Goal: Task Accomplishment & Management: Use online tool/utility

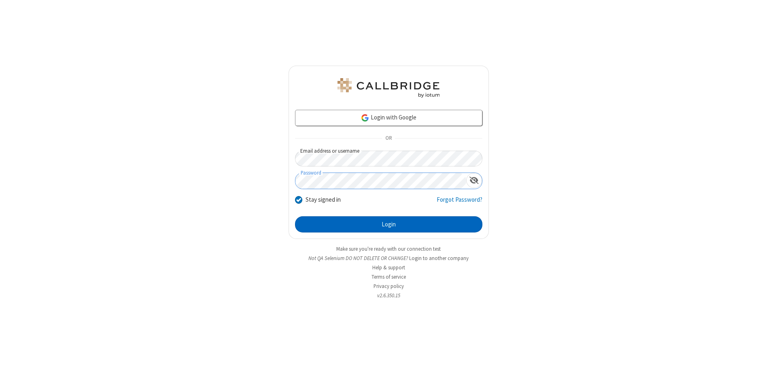
click at [388, 224] on button "Login" at bounding box center [388, 224] width 187 height 16
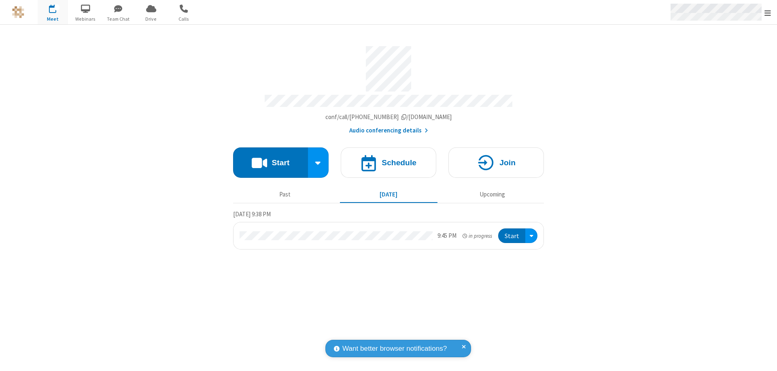
click at [768, 13] on span "Open menu" at bounding box center [767, 13] width 6 height 8
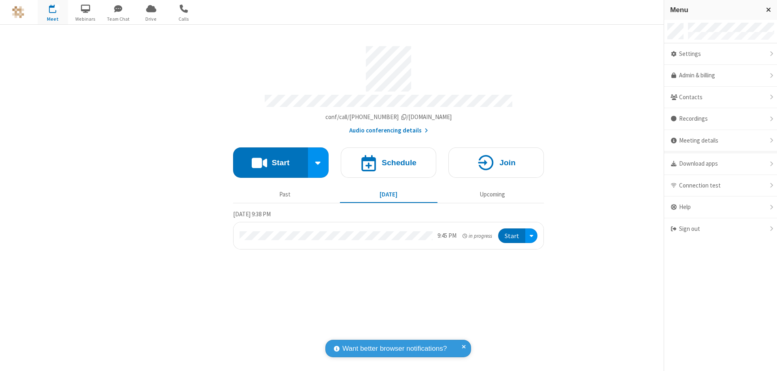
click at [151, 19] on span "Drive" at bounding box center [151, 18] width 30 height 7
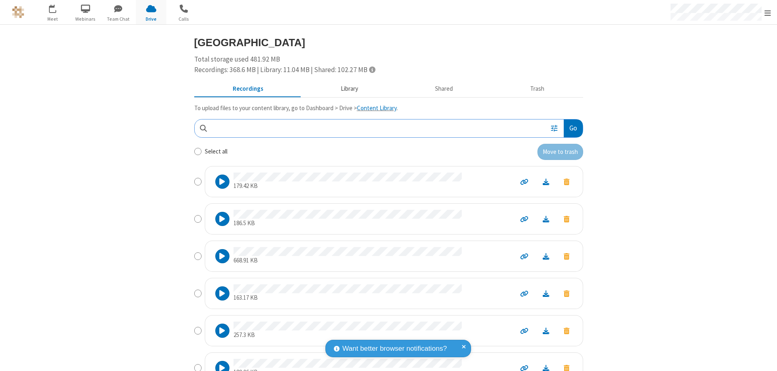
click at [345, 89] on button "Library" at bounding box center [349, 88] width 95 height 15
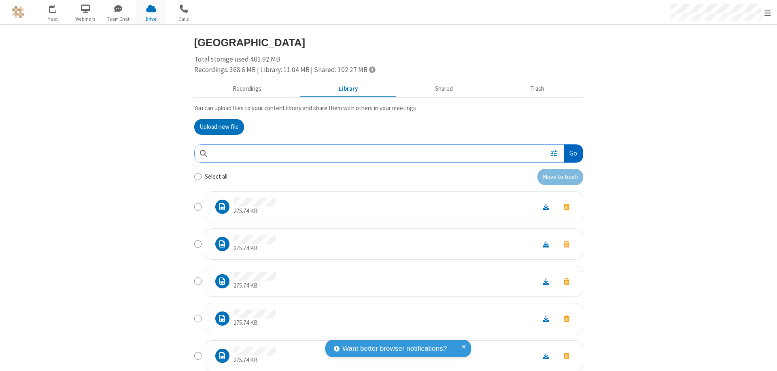
click at [570, 153] on button "Go" at bounding box center [573, 153] width 19 height 18
click at [216, 127] on button "Upload new file" at bounding box center [219, 127] width 50 height 16
